Goal: Task Accomplishment & Management: Use online tool/utility

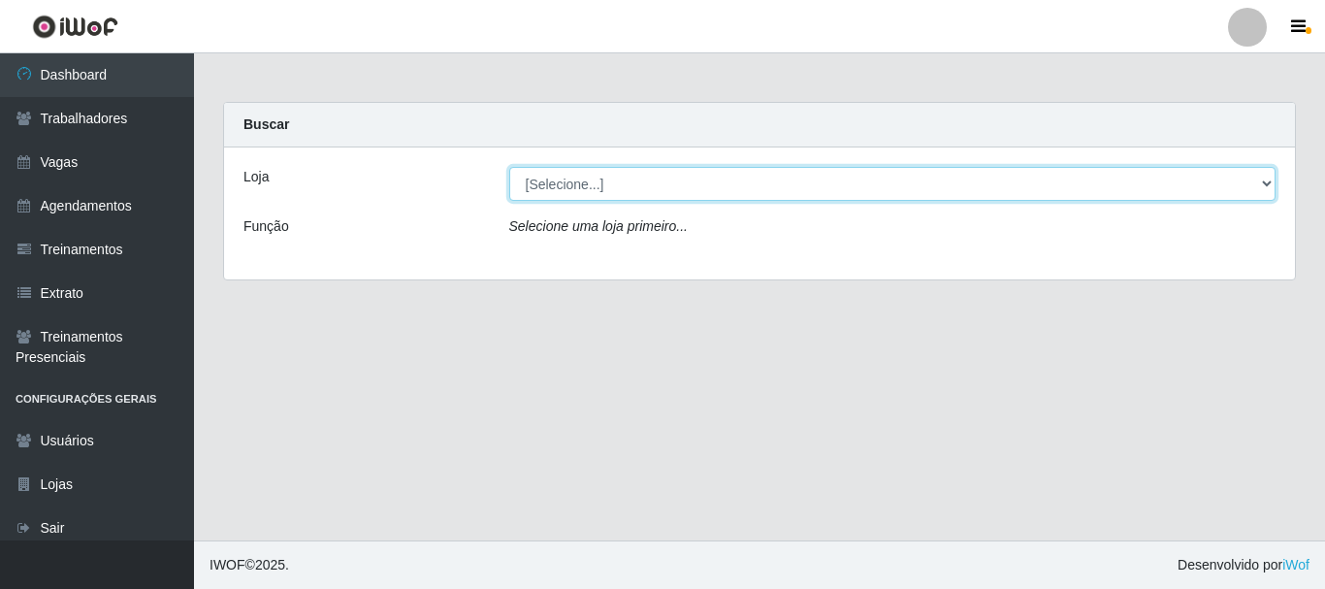
click at [601, 178] on select "[Selecione...] [PERSON_NAME]" at bounding box center [892, 184] width 767 height 34
select select "230"
click at [509, 167] on select "[Selecione...] [PERSON_NAME]" at bounding box center [892, 184] width 767 height 34
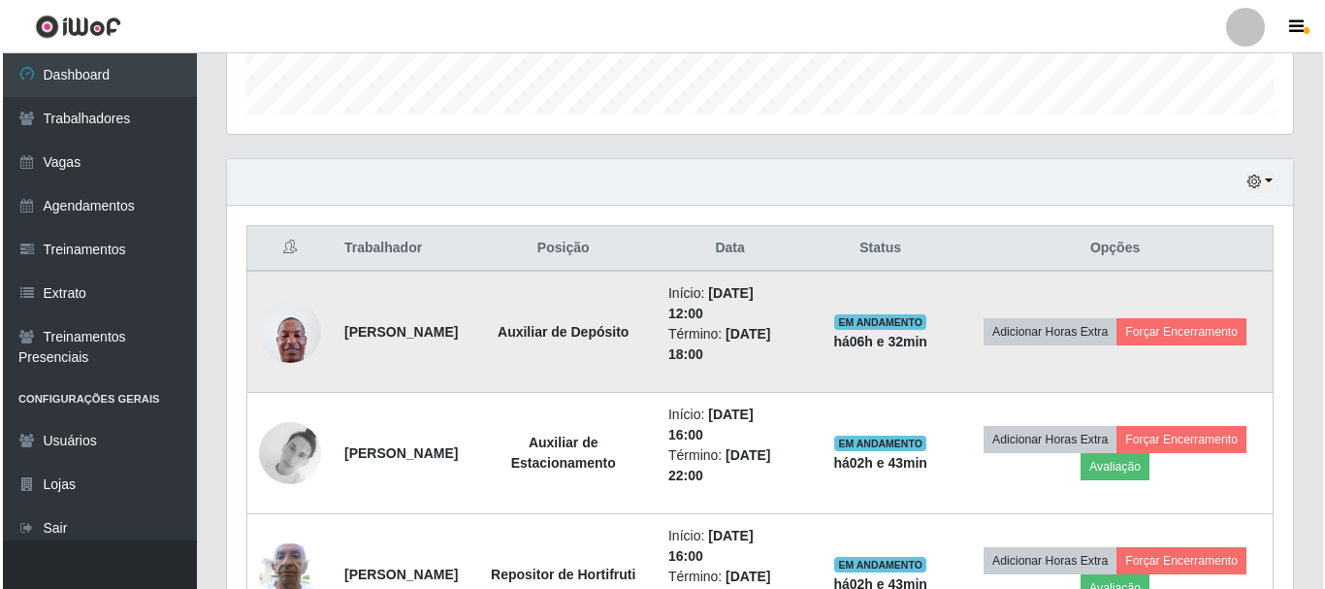
scroll to position [582, 0]
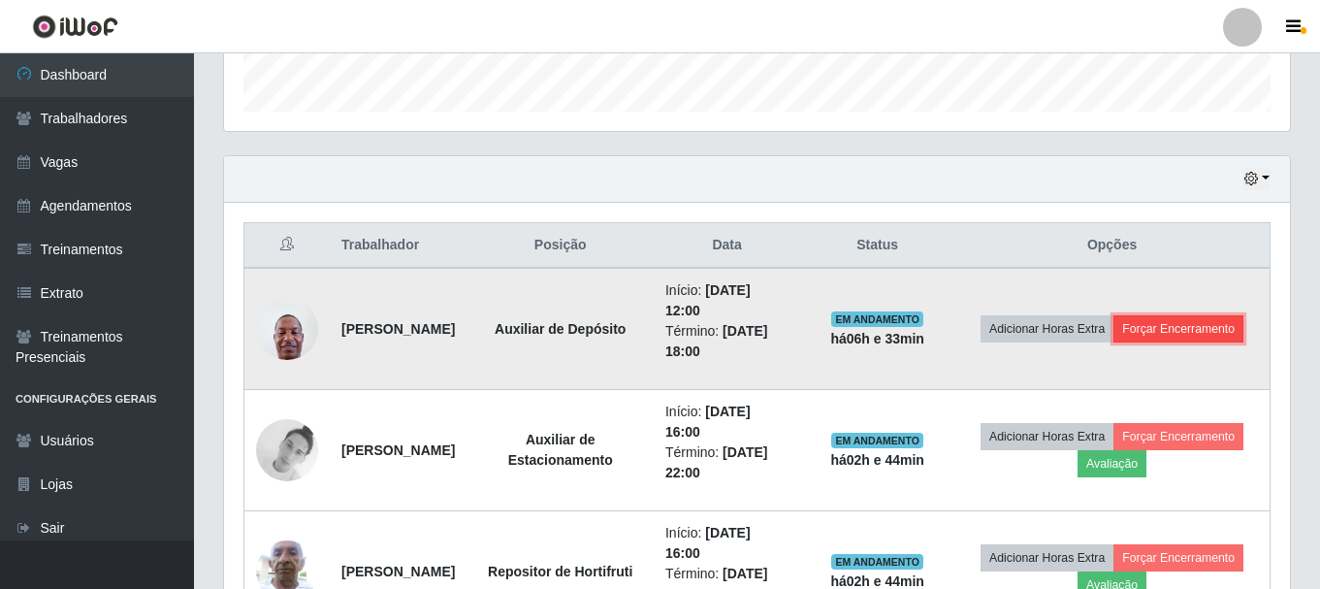
click at [1129, 342] on button "Forçar Encerramento" at bounding box center [1179, 328] width 130 height 27
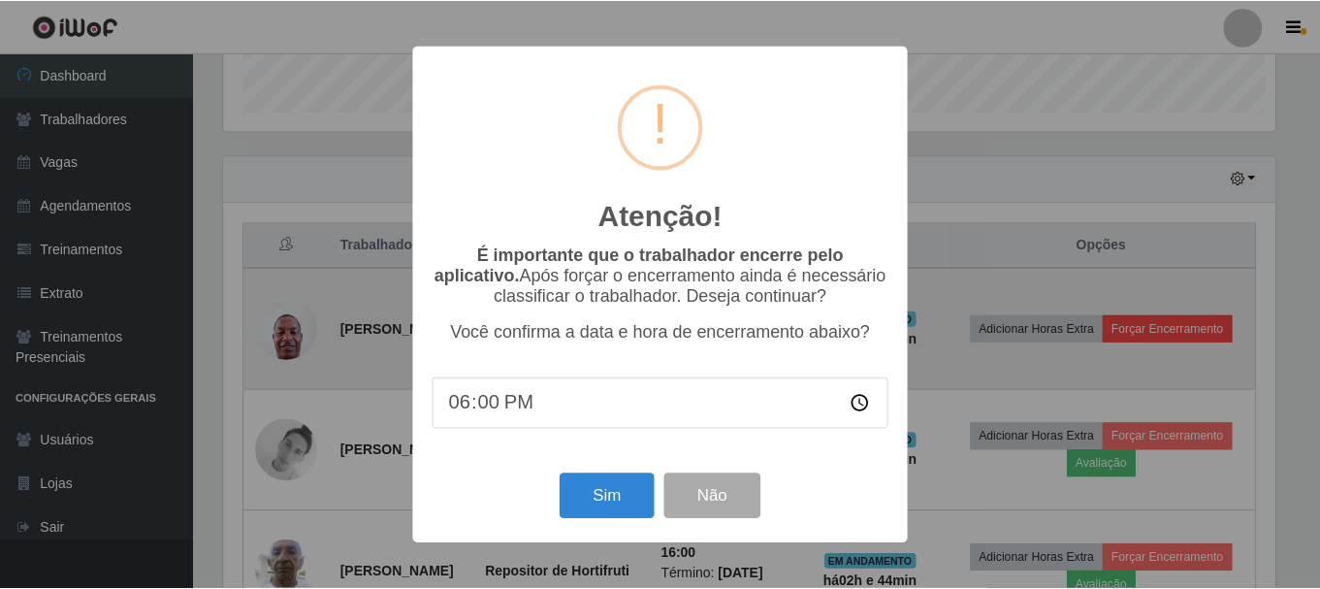
scroll to position [403, 1056]
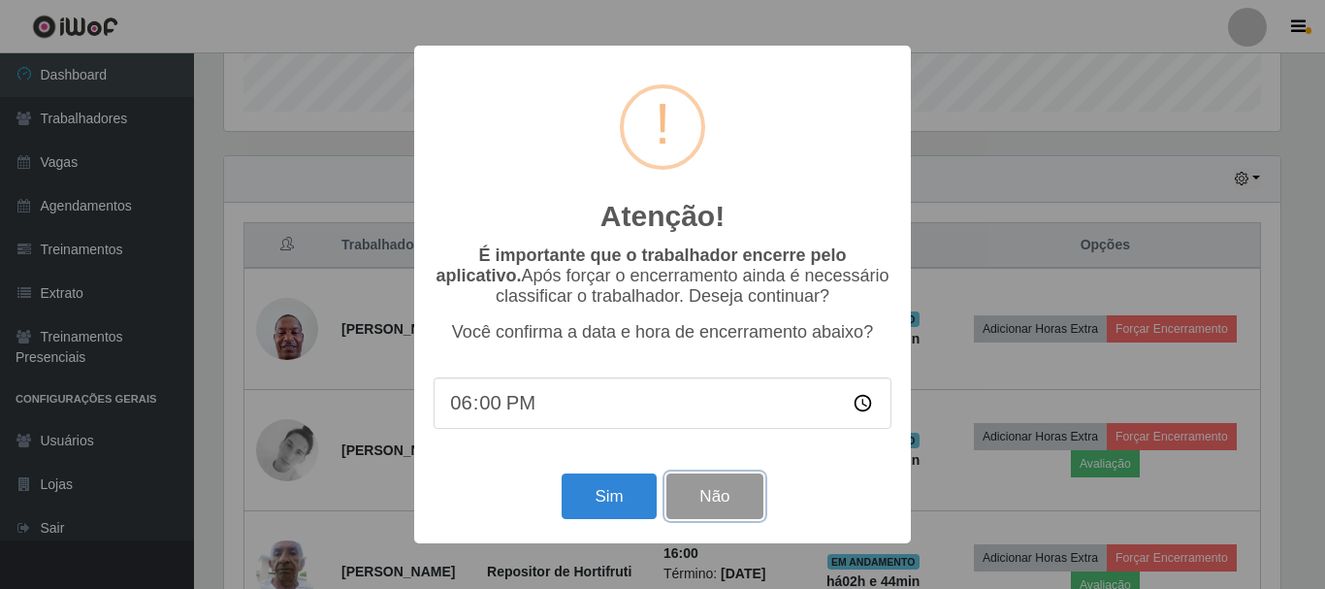
click at [726, 502] on button "Não" at bounding box center [714, 496] width 96 height 46
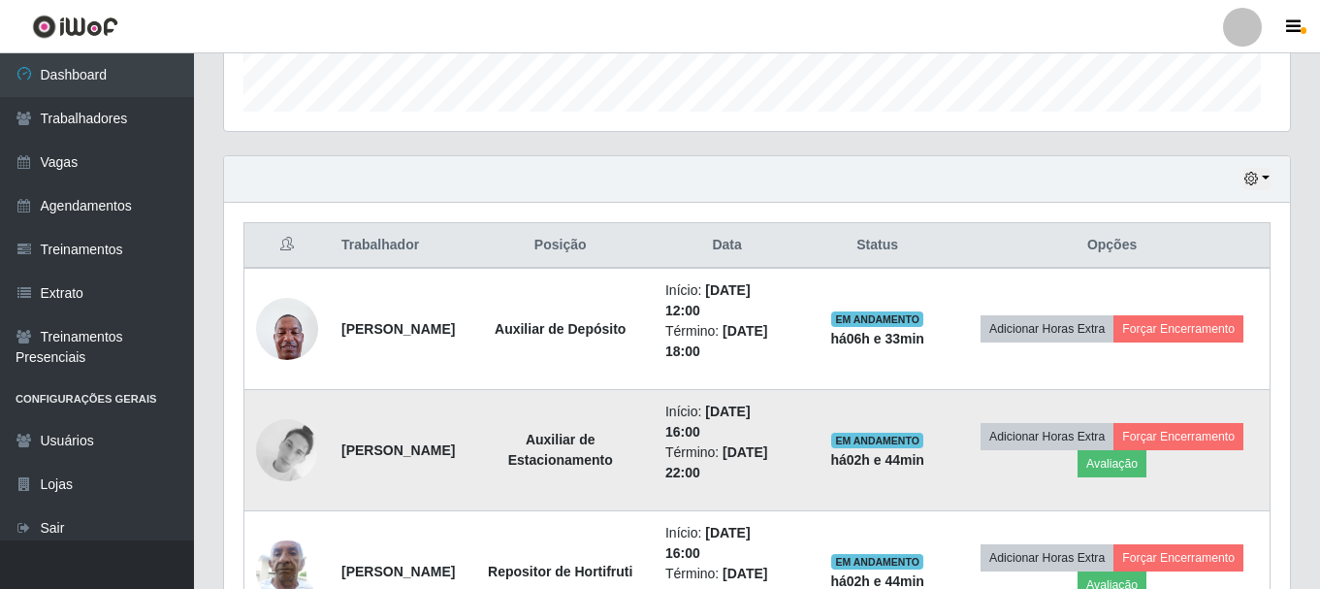
scroll to position [403, 1066]
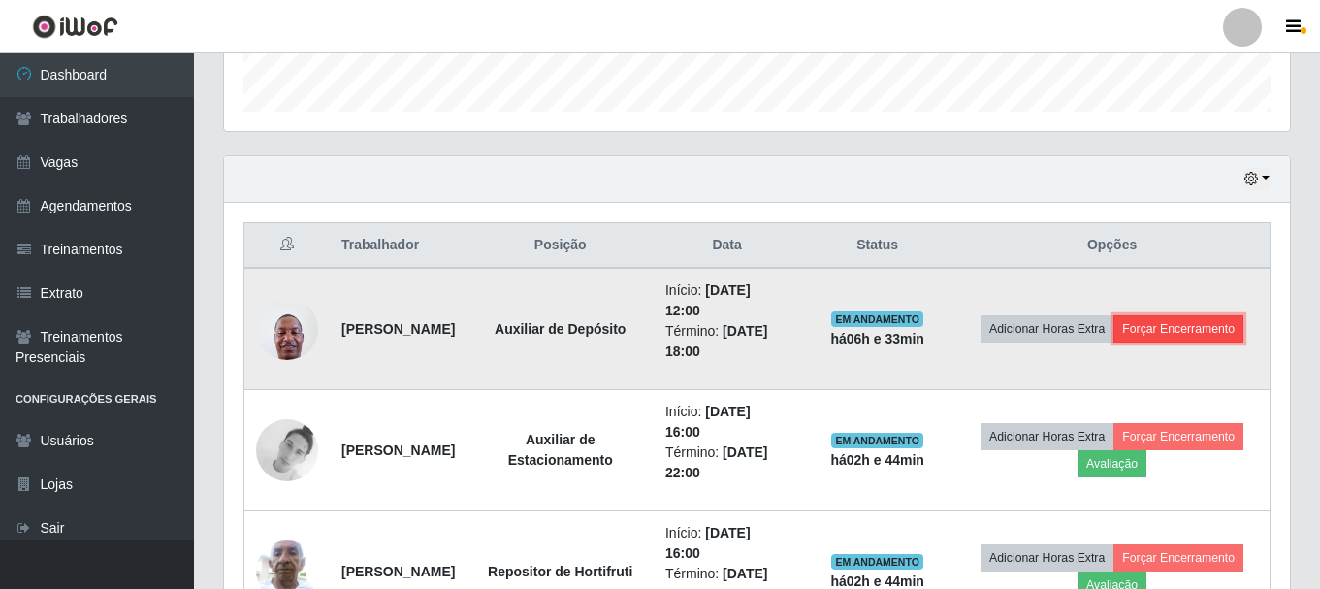
click at [1138, 342] on button "Forçar Encerramento" at bounding box center [1179, 328] width 130 height 27
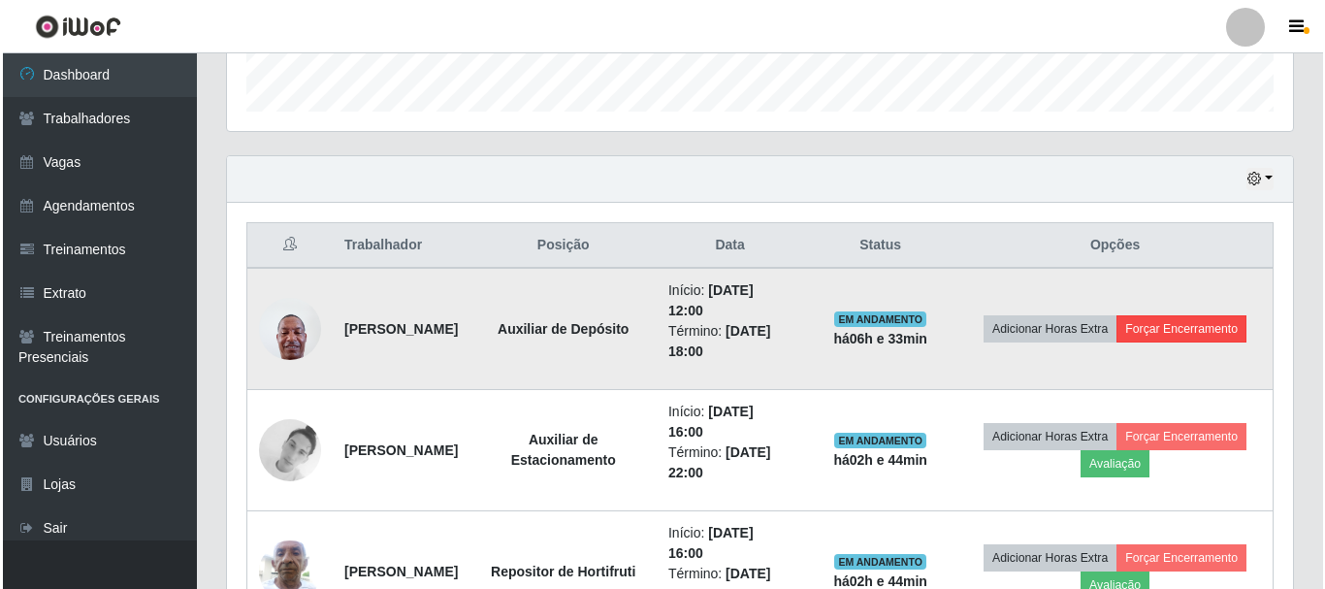
scroll to position [403, 1056]
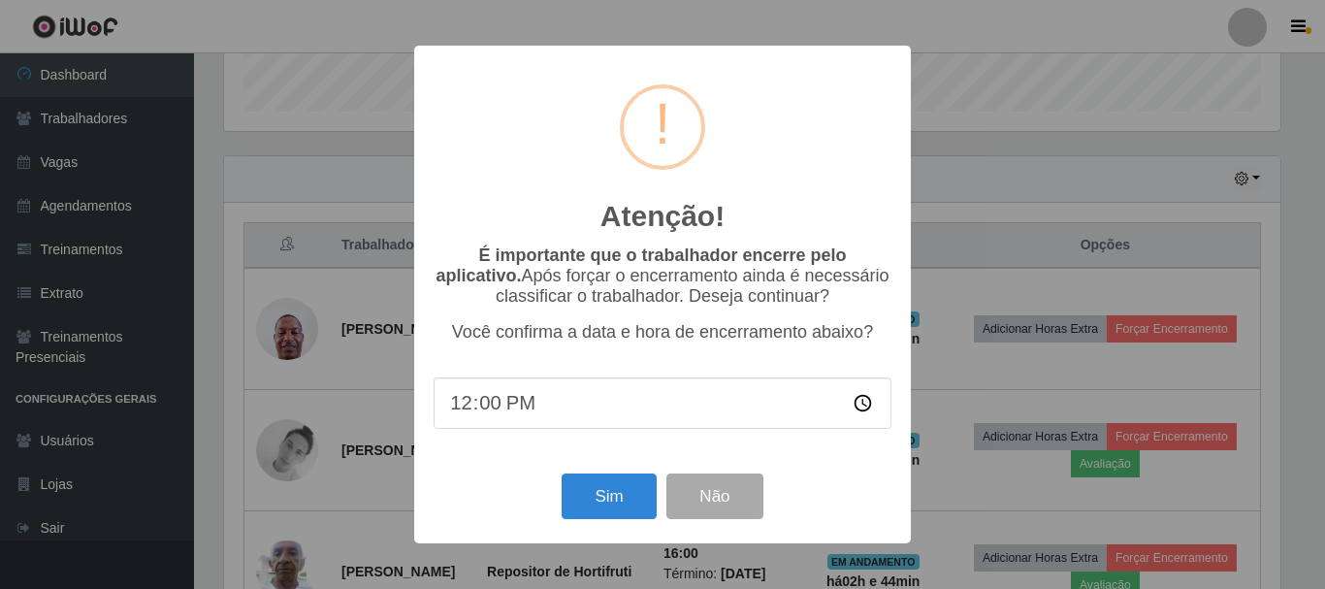
type input "12:01"
click at [629, 490] on button "Sim" at bounding box center [609, 496] width 94 height 46
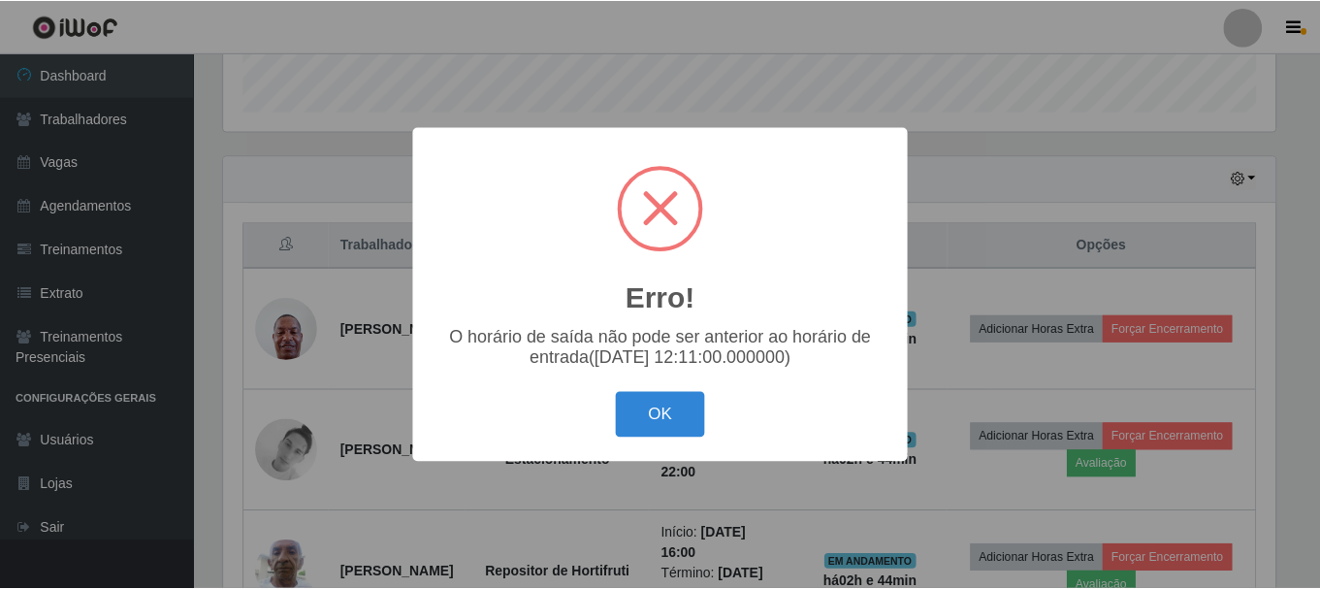
scroll to position [969548, 968894]
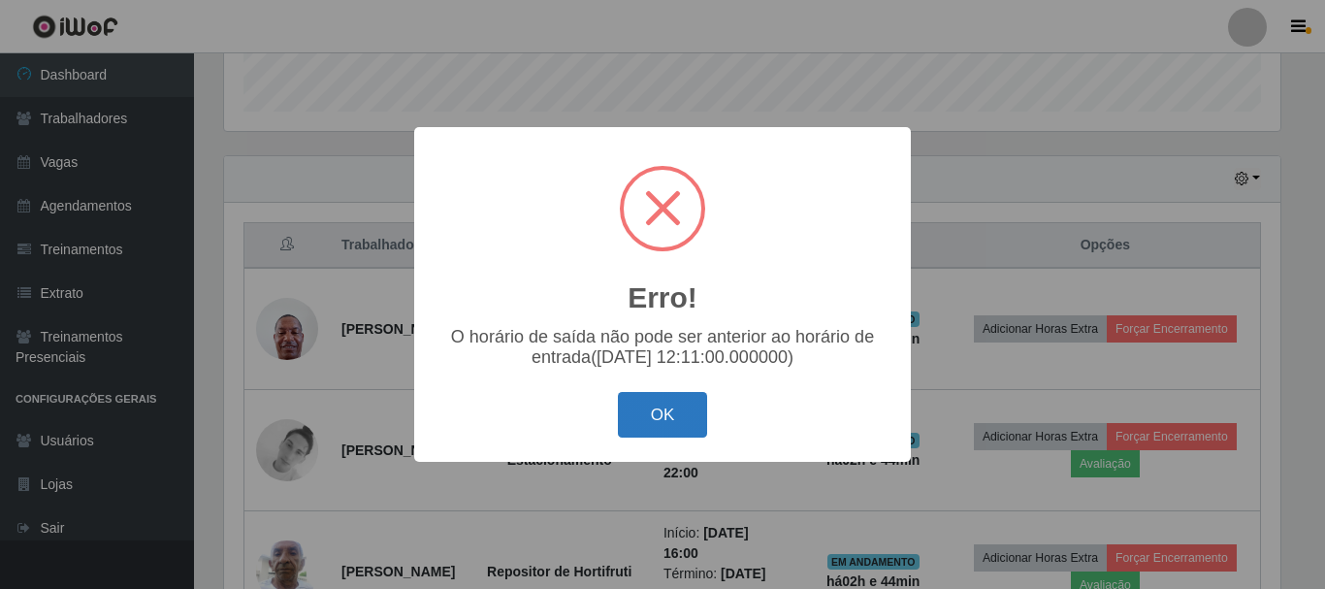
click at [635, 411] on button "OK" at bounding box center [663, 415] width 90 height 46
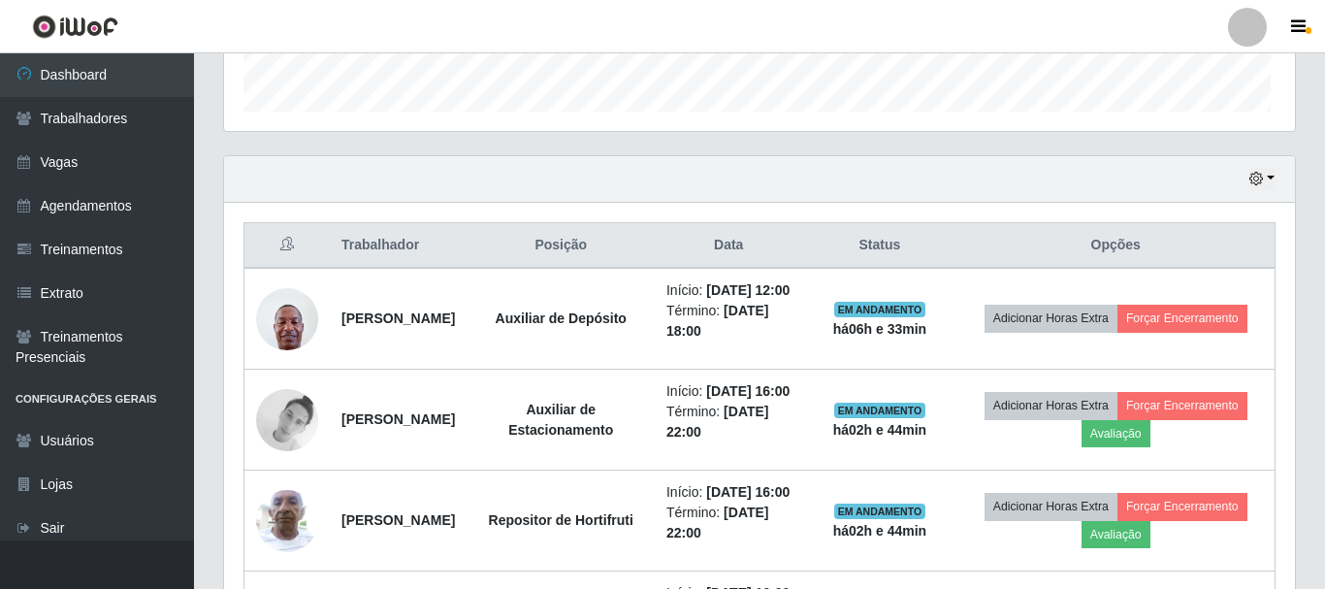
scroll to position [403, 1066]
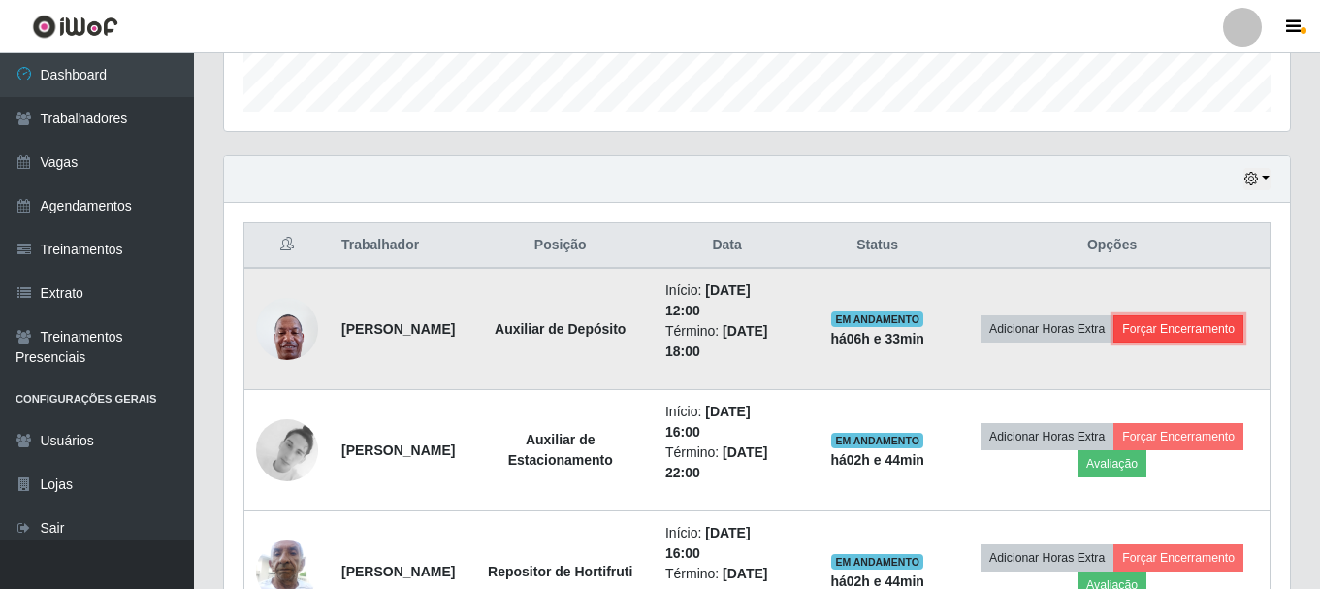
click at [1152, 339] on button "Forçar Encerramento" at bounding box center [1179, 328] width 130 height 27
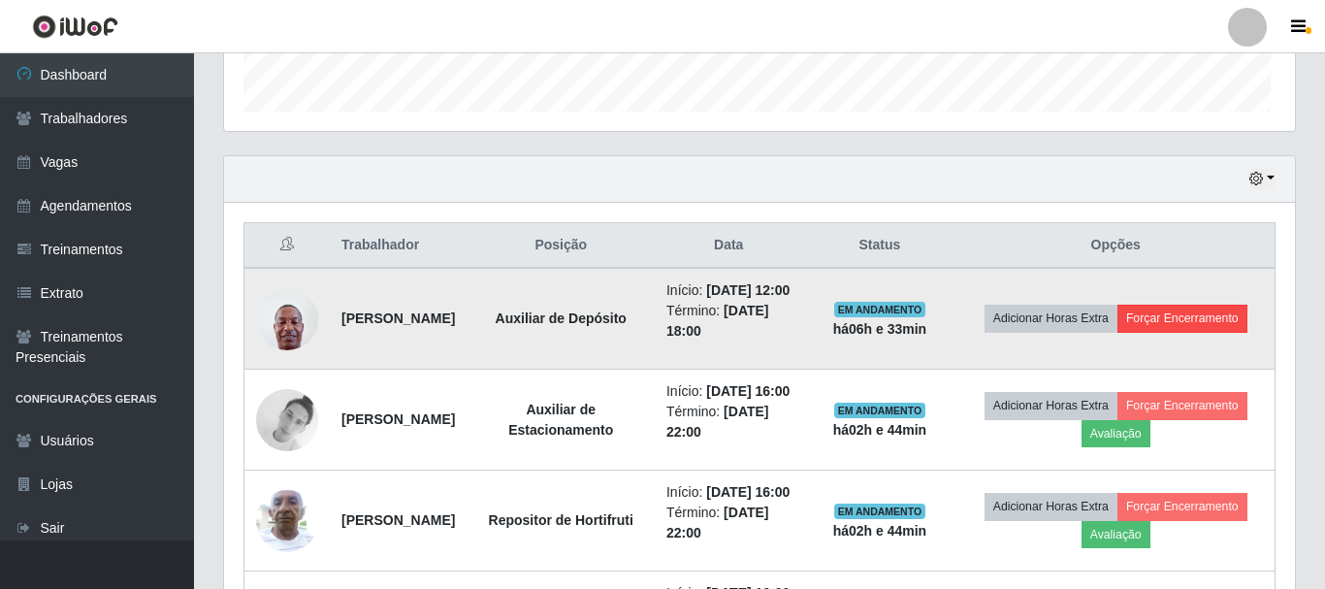
scroll to position [403, 1056]
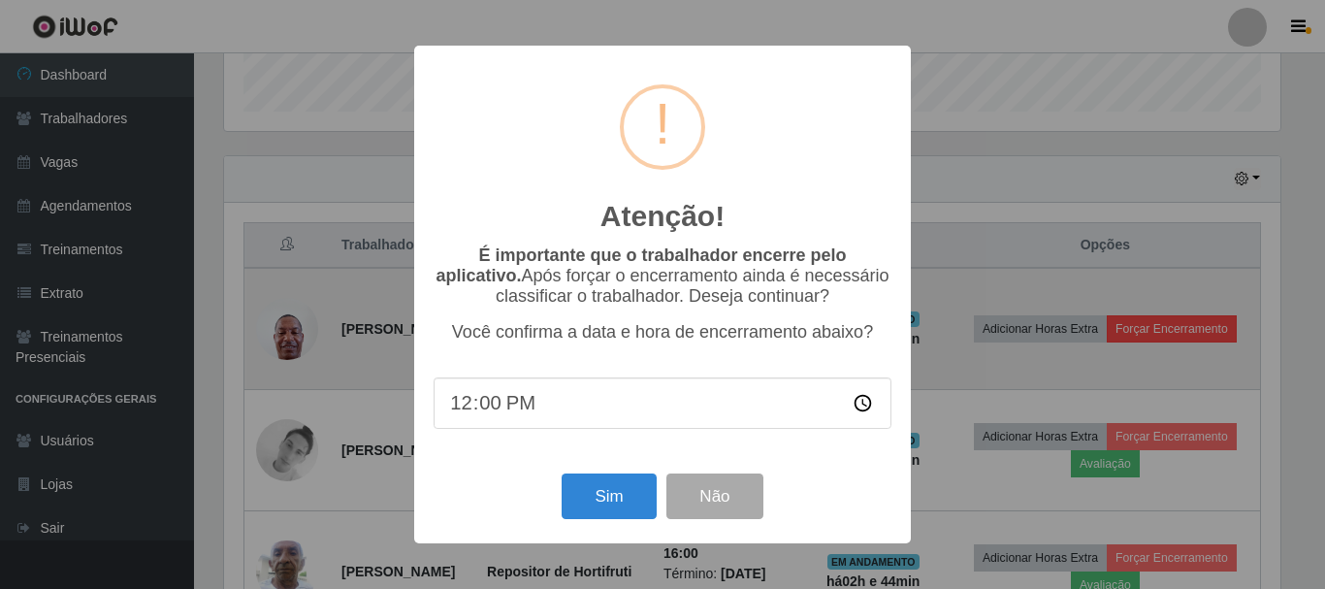
type input "12:05"
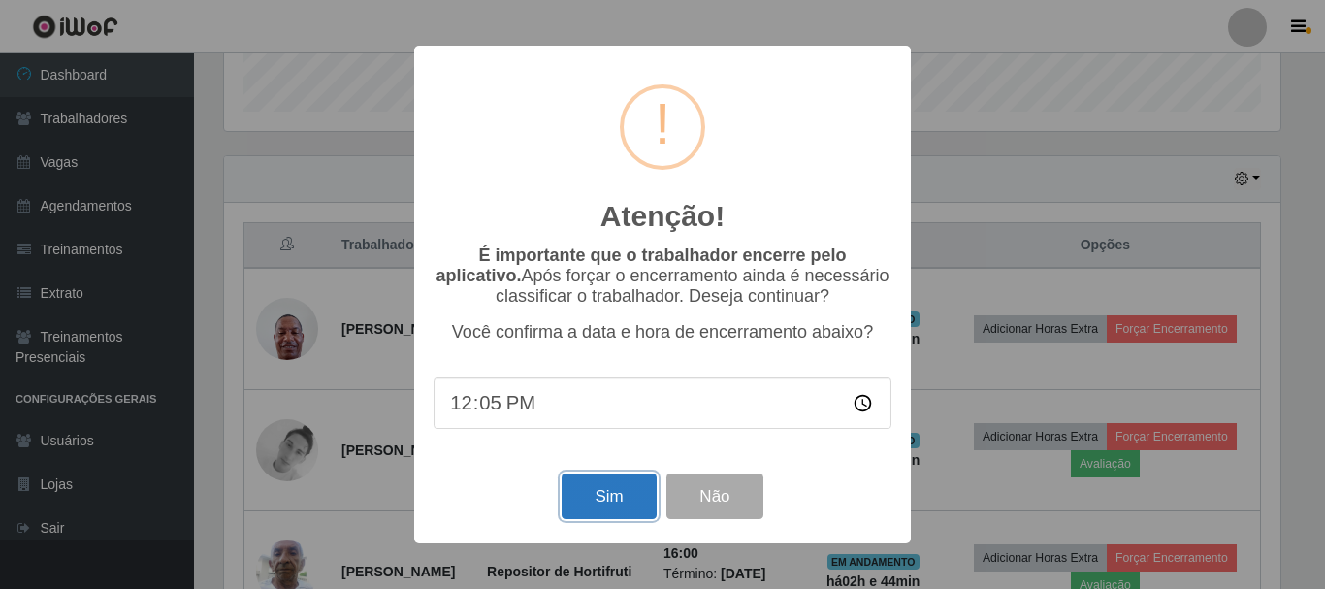
click at [626, 499] on button "Sim" at bounding box center [609, 496] width 94 height 46
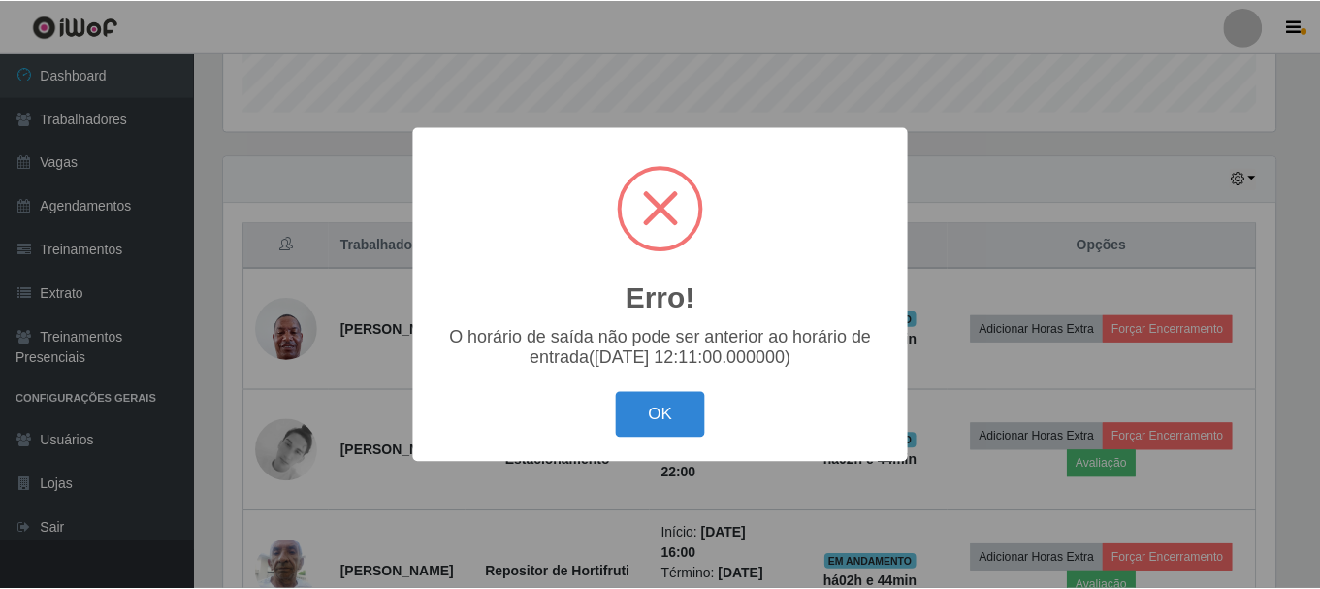
scroll to position [969548, 968894]
click at [715, 446] on div "Erro! × O horário de saída não pode ser anterior ao horário de entrada([DATE] 1…" at bounding box center [662, 294] width 497 height 335
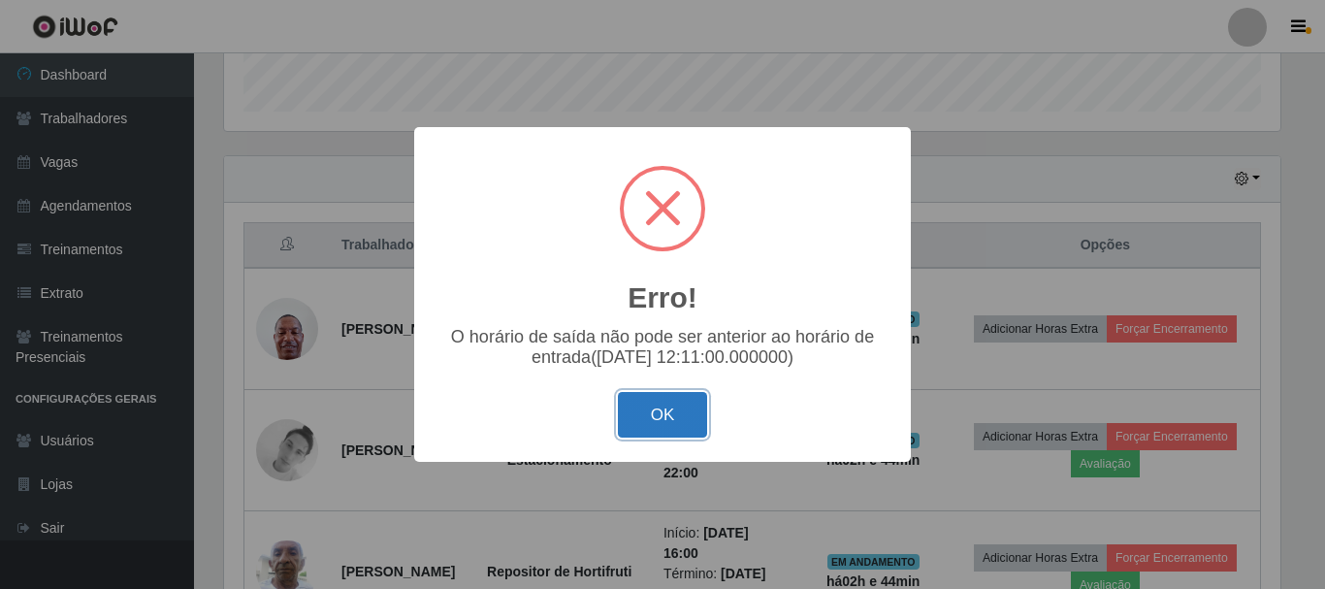
click at [660, 420] on button "OK" at bounding box center [663, 415] width 90 height 46
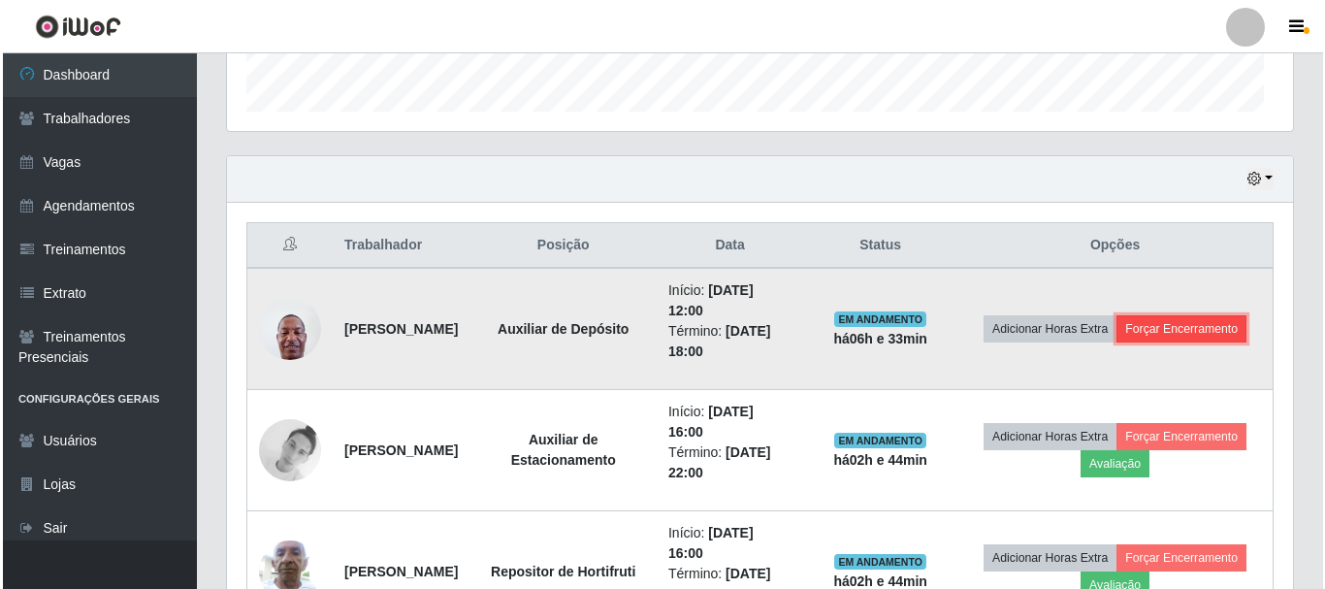
scroll to position [403, 1066]
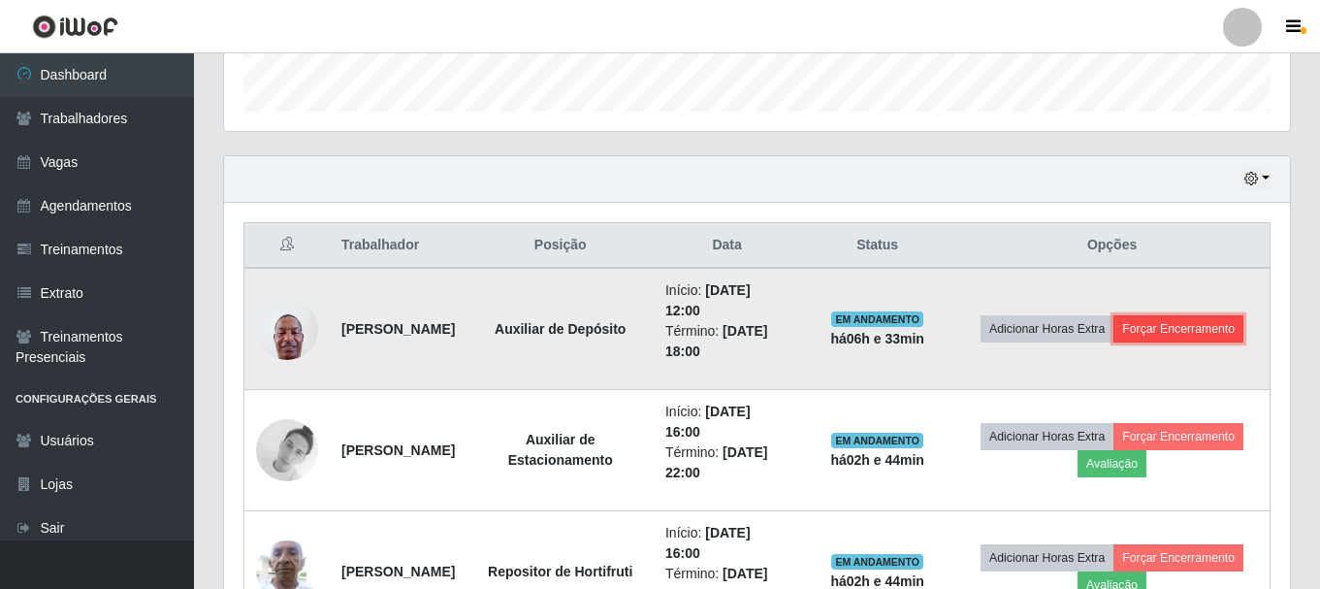
click at [1176, 340] on button "Forçar Encerramento" at bounding box center [1179, 328] width 130 height 27
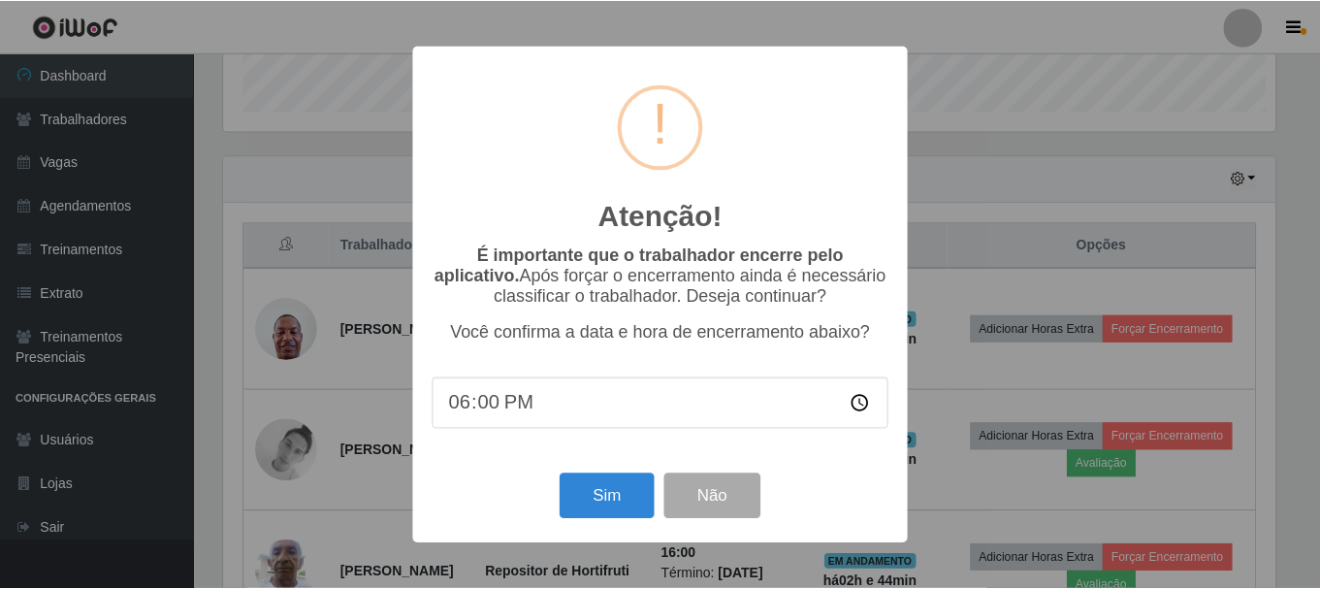
scroll to position [403, 1056]
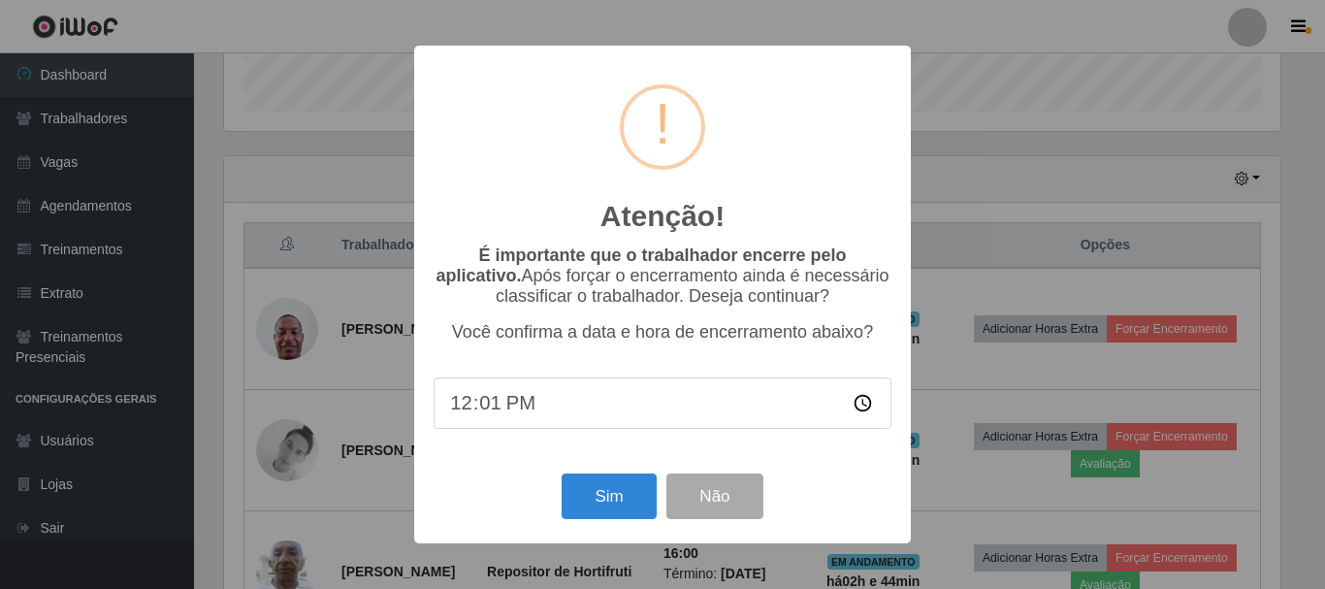
type input "12:12"
click at [614, 503] on button "Sim" at bounding box center [609, 496] width 94 height 46
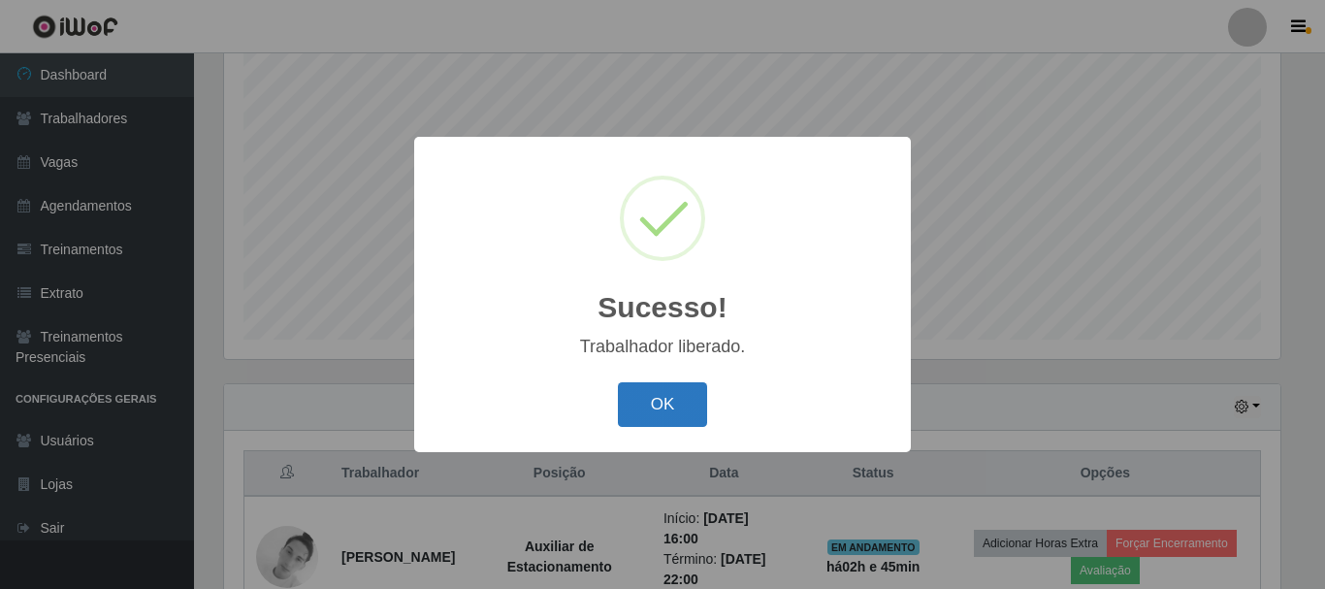
click at [665, 400] on button "OK" at bounding box center [663, 405] width 90 height 46
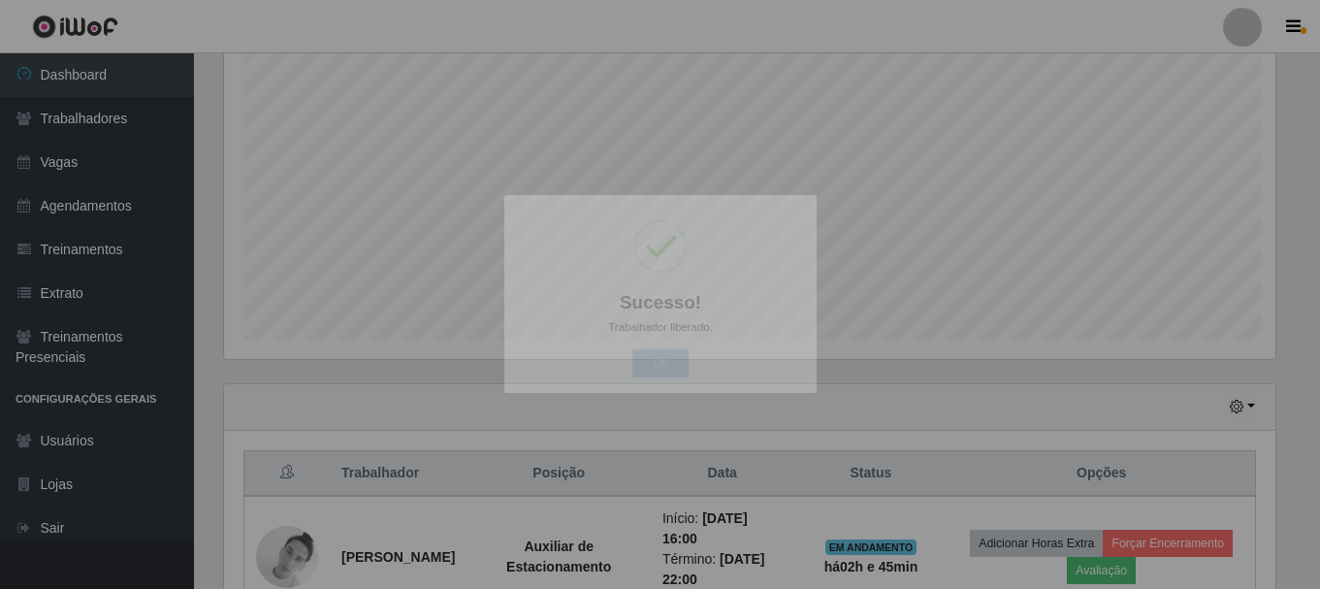
scroll to position [403, 1066]
